Goal: Find specific page/section: Find specific page/section

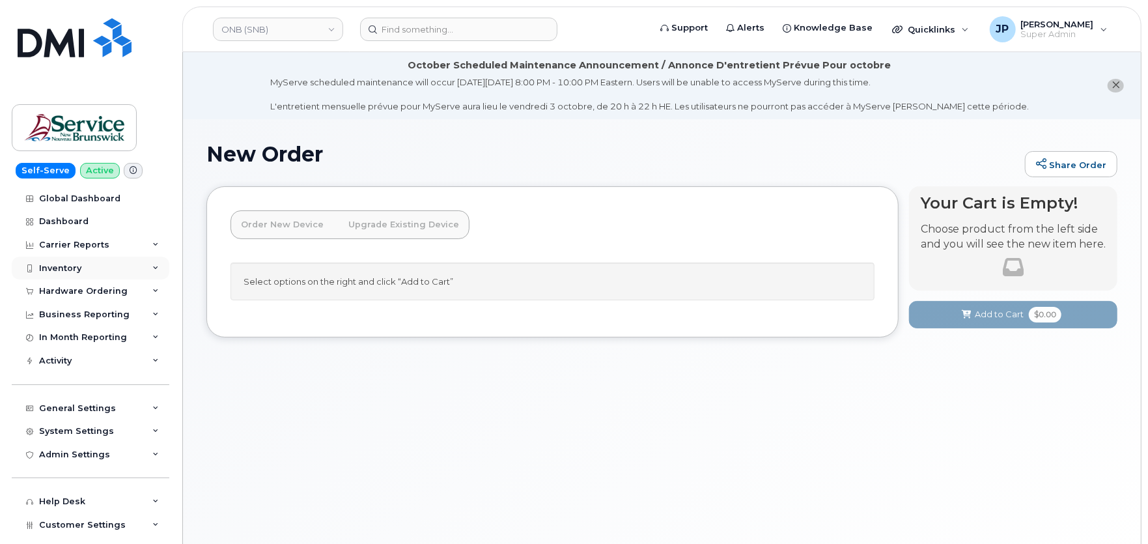
click at [74, 265] on div "Inventory" at bounding box center [60, 268] width 42 height 10
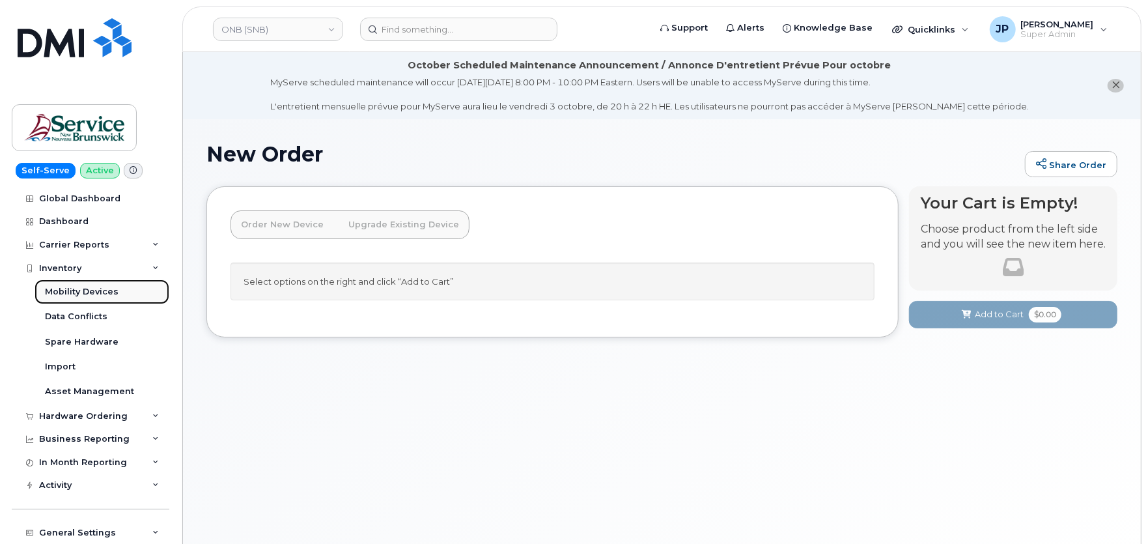
click at [76, 296] on div "Mobility Devices" at bounding box center [82, 292] width 74 height 12
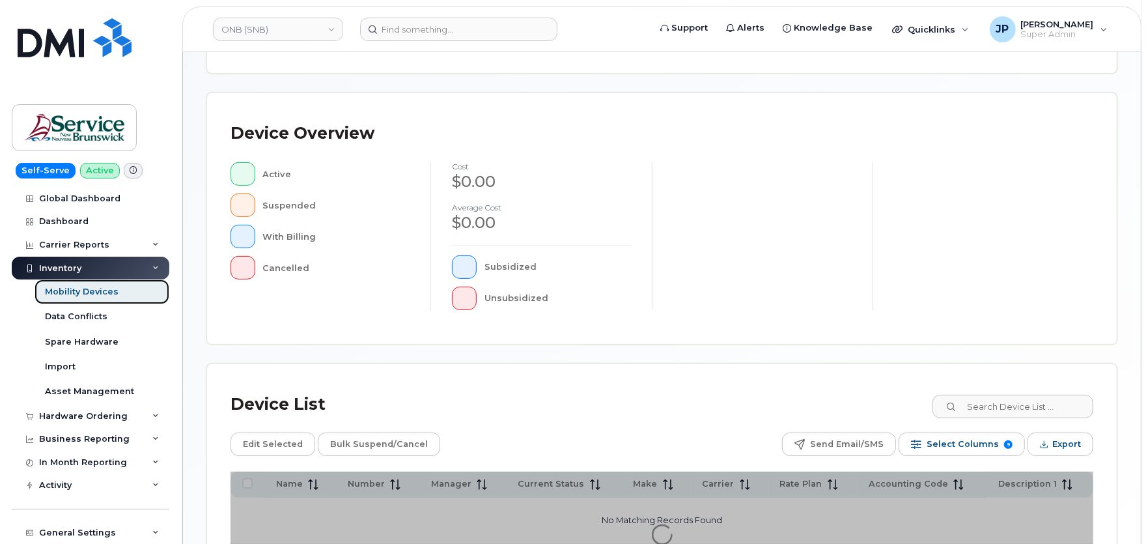
scroll to position [352, 0]
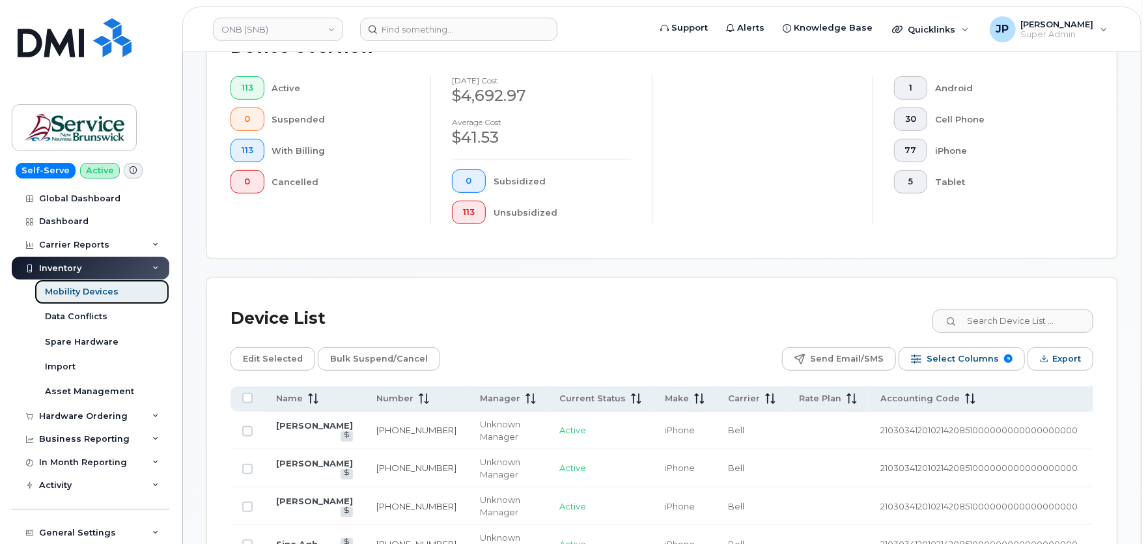
scroll to position [385, 0]
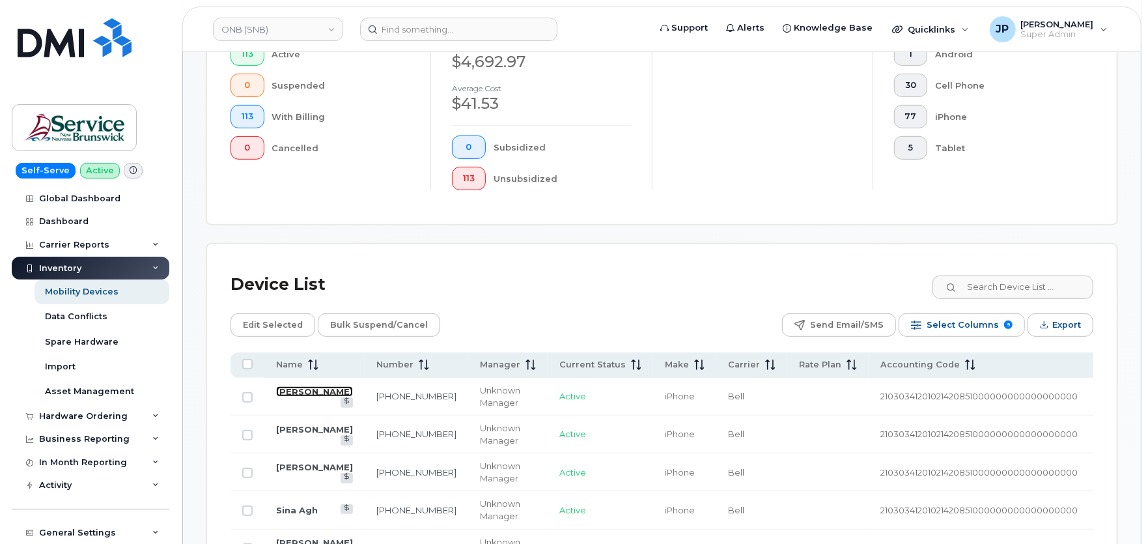
click at [284, 396] on link "[PERSON_NAME]" at bounding box center [314, 391] width 77 height 10
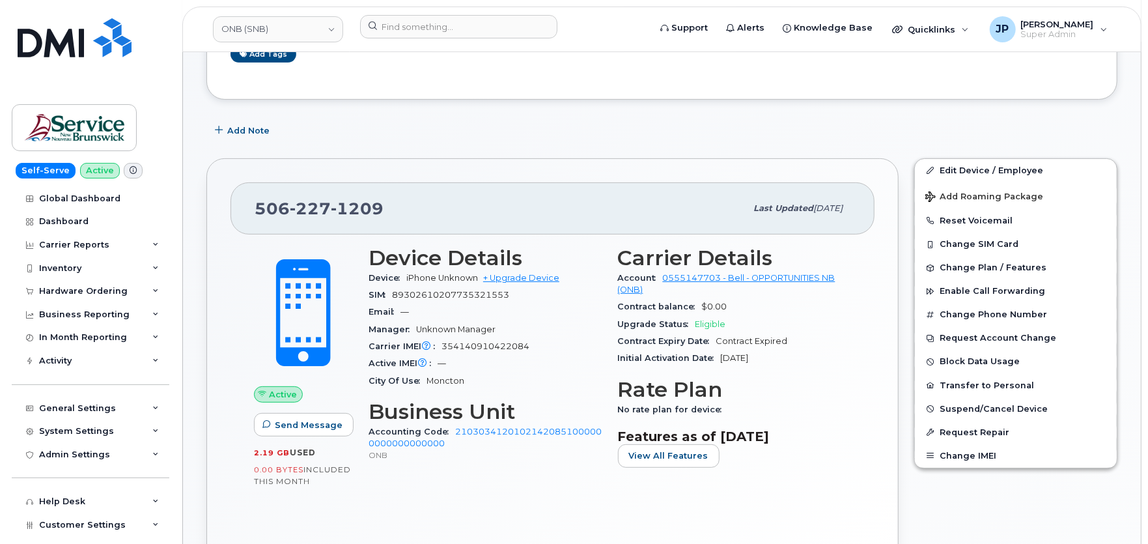
scroll to position [217, 0]
